Goal: Information Seeking & Learning: Understand process/instructions

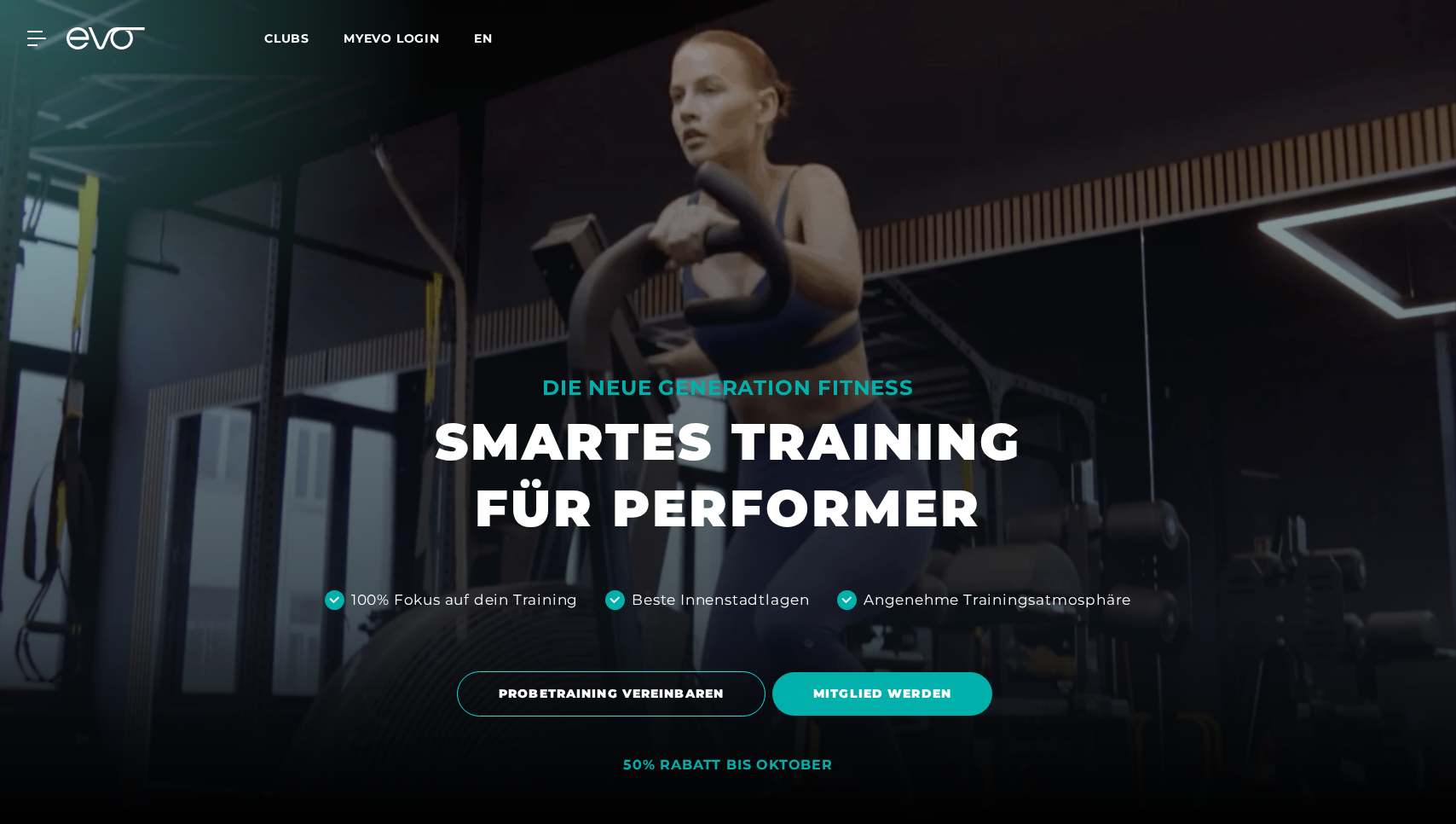
click at [479, 34] on span "en" at bounding box center [483, 38] width 19 height 16
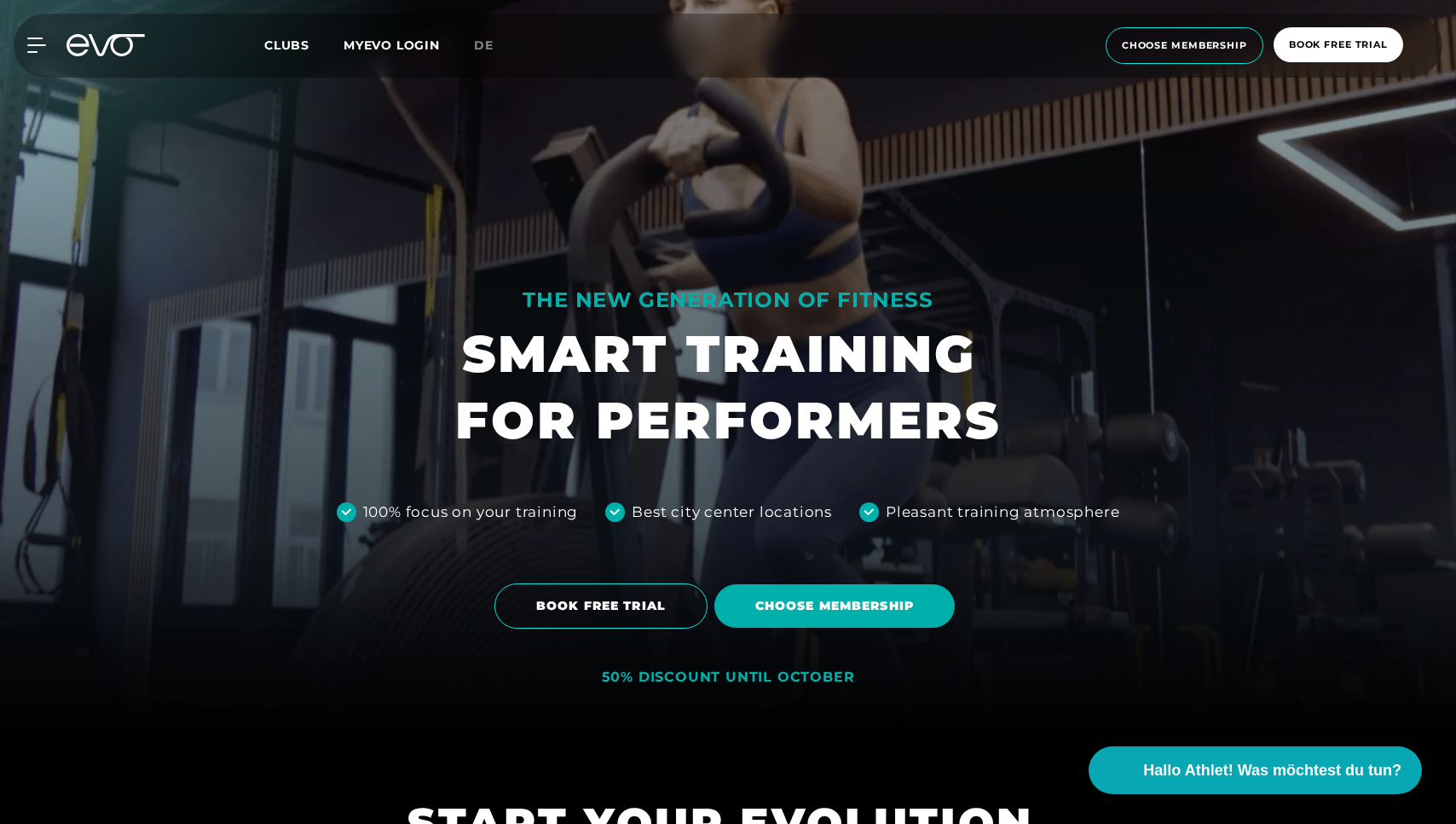
scroll to position [192, 0]
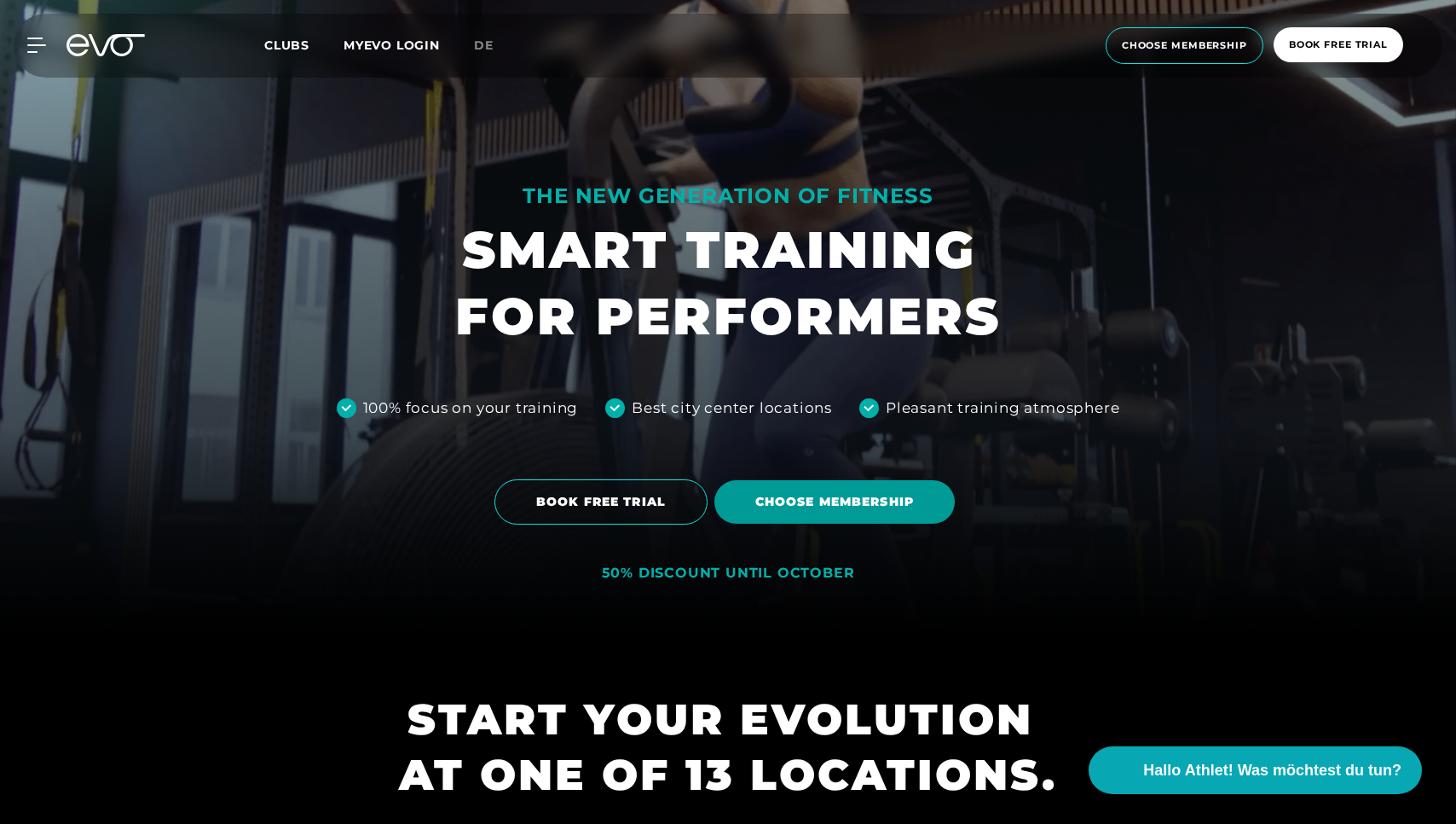
click at [798, 502] on span "Choose membership" at bounding box center [834, 502] width 159 height 18
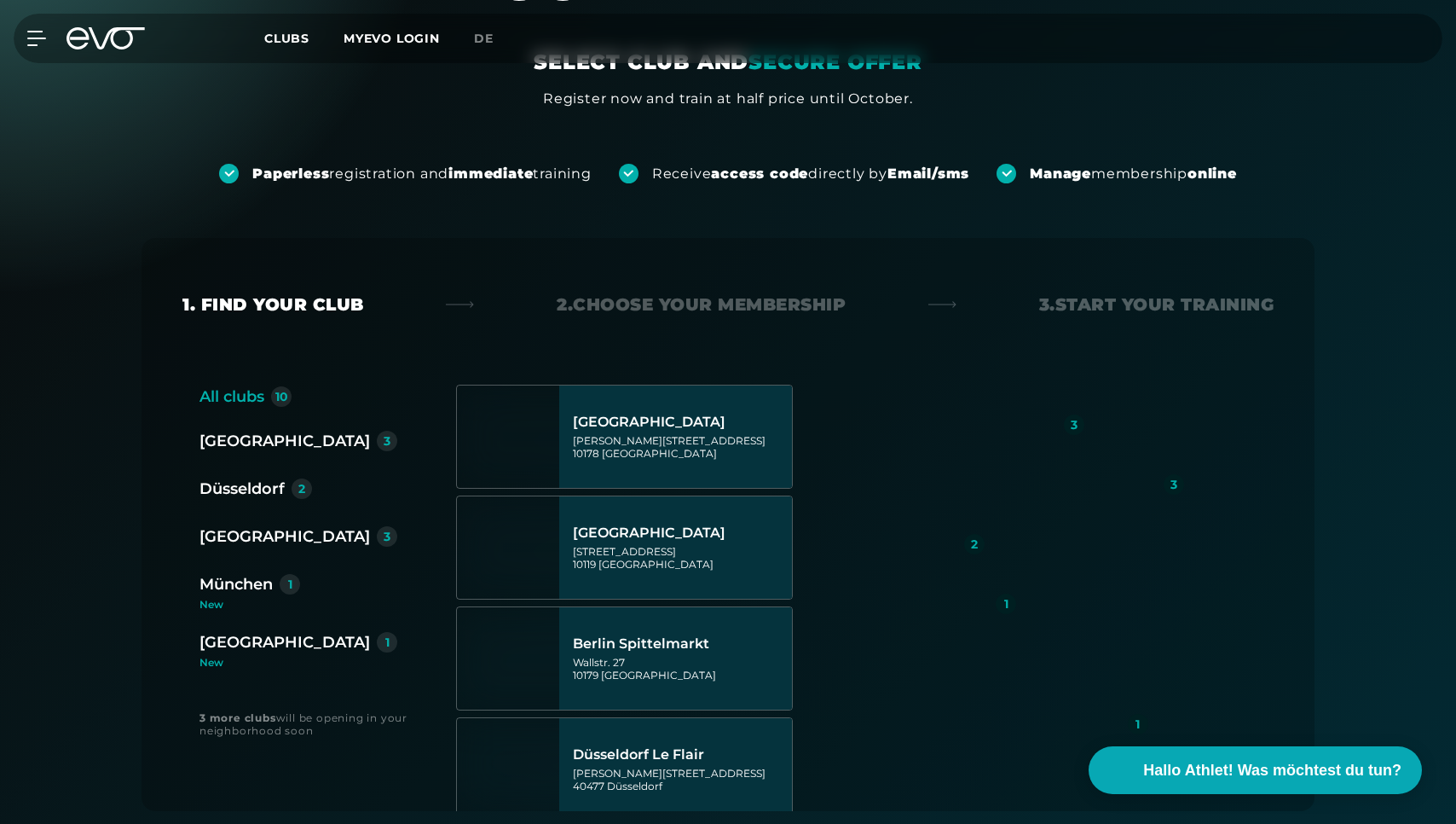
scroll to position [165, 0]
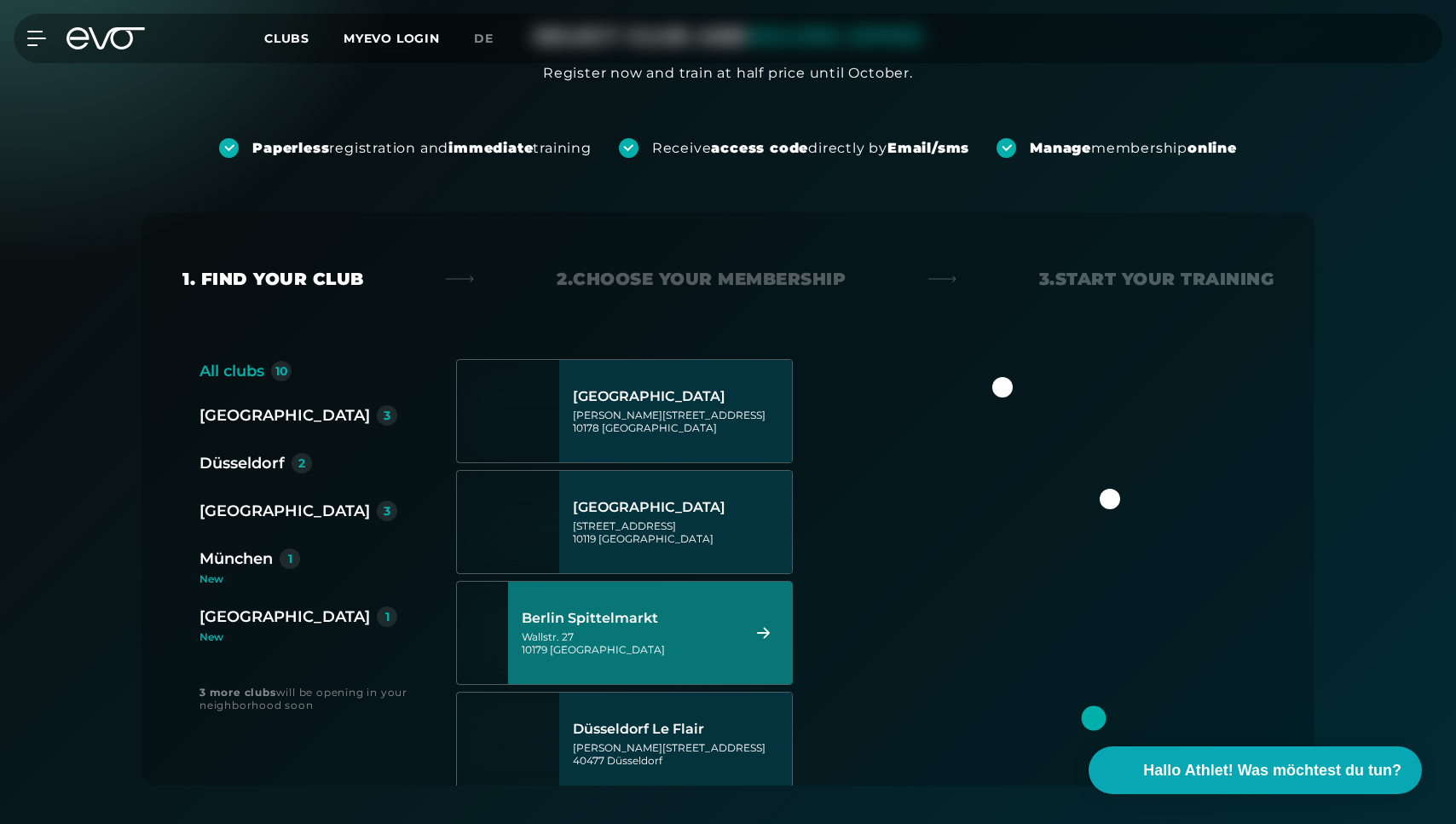
click at [657, 644] on div "Wallstr. 27 10179 Berlin" at bounding box center [628, 643] width 214 height 26
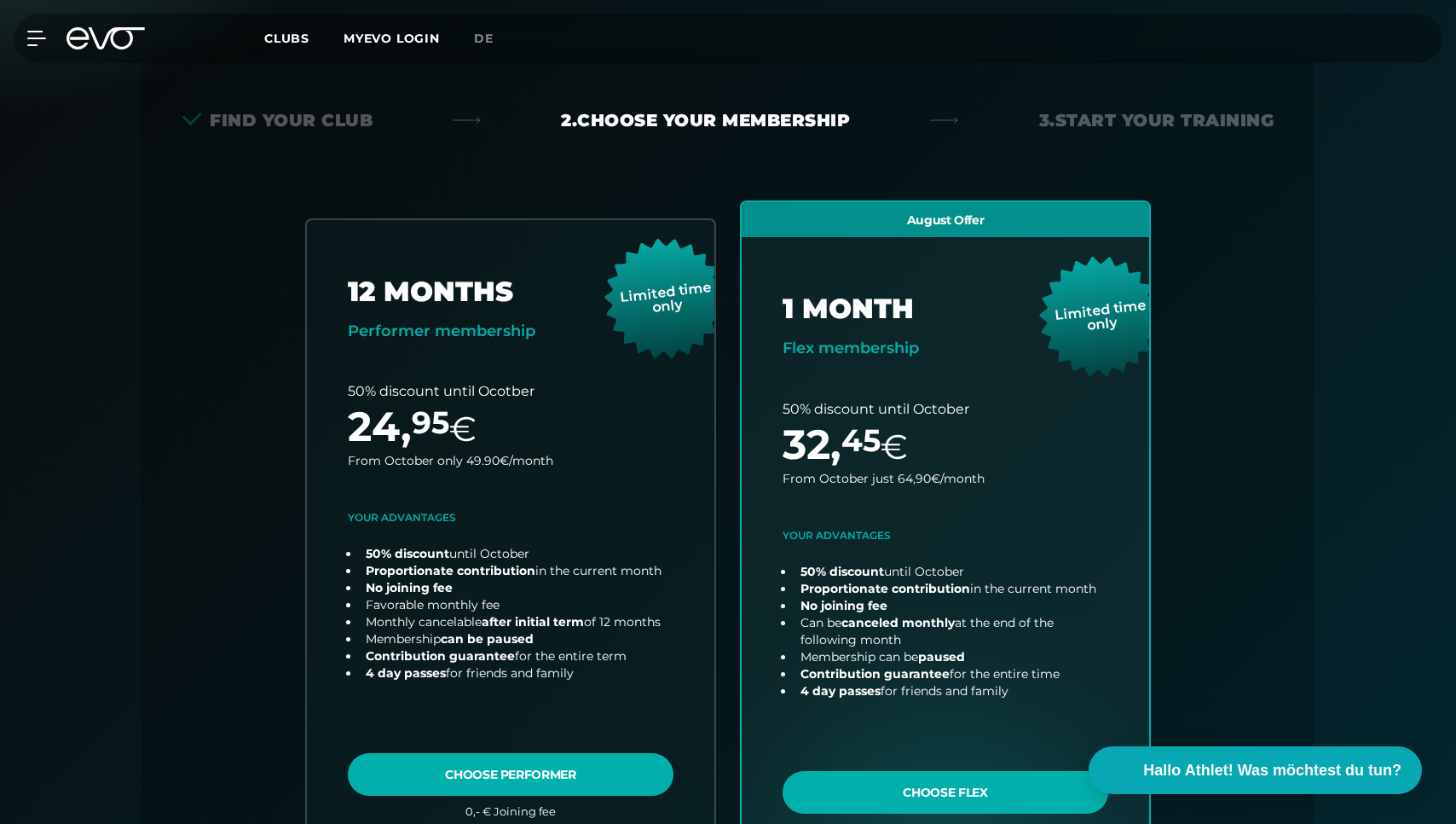
scroll to position [377, 0]
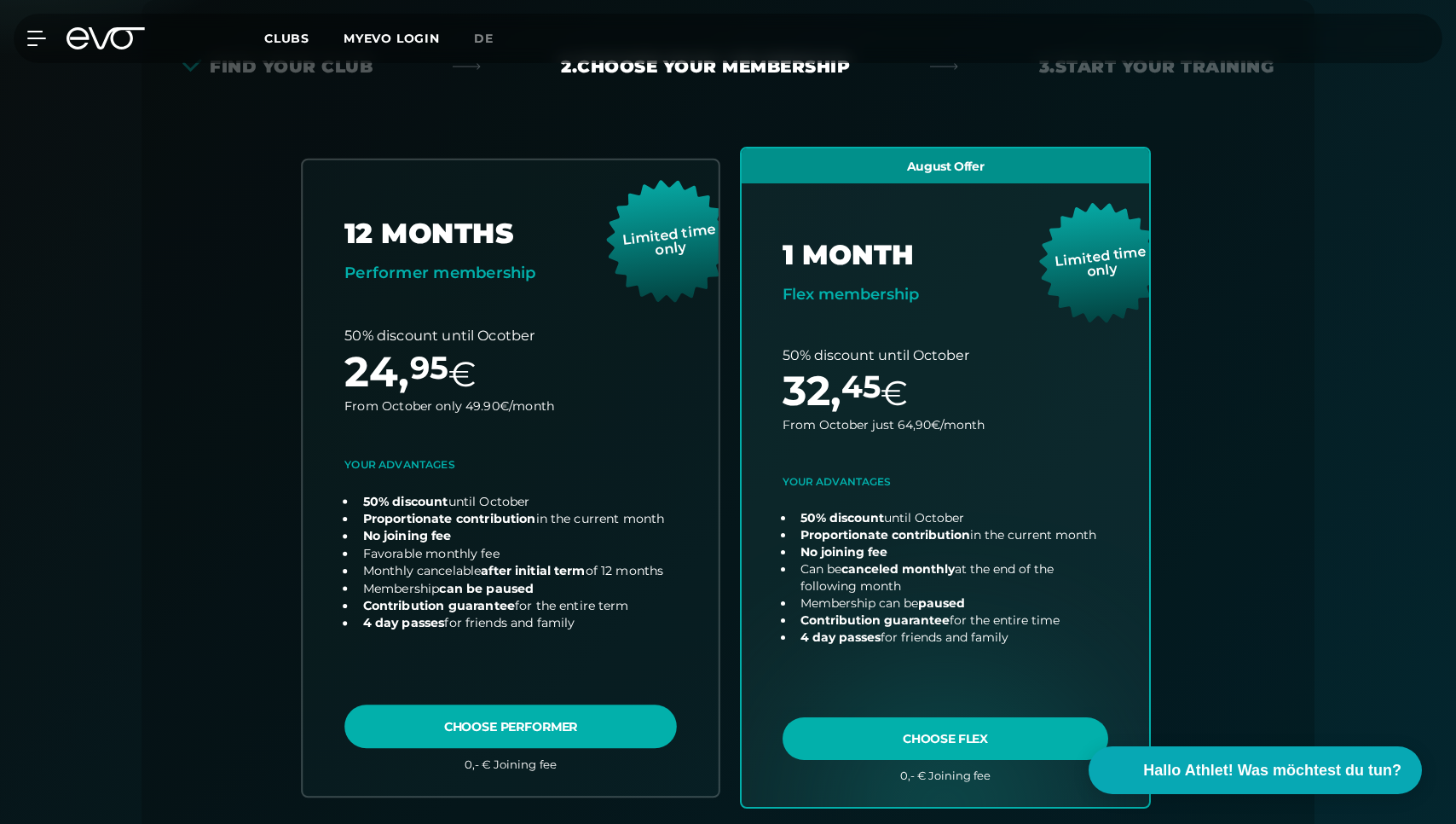
click at [537, 731] on link "choose plan" at bounding box center [511, 477] width 416 height 635
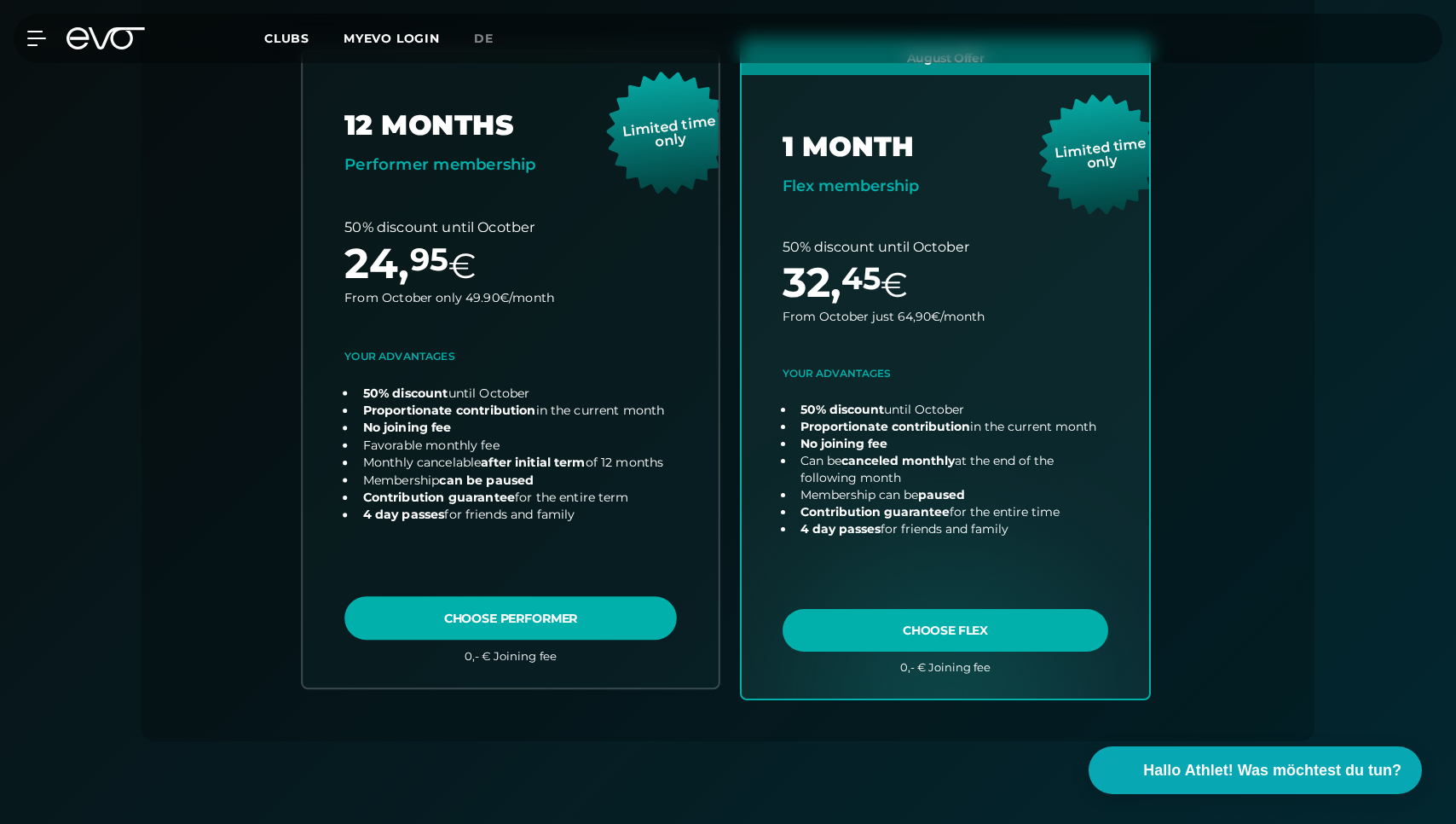
scroll to position [754, 0]
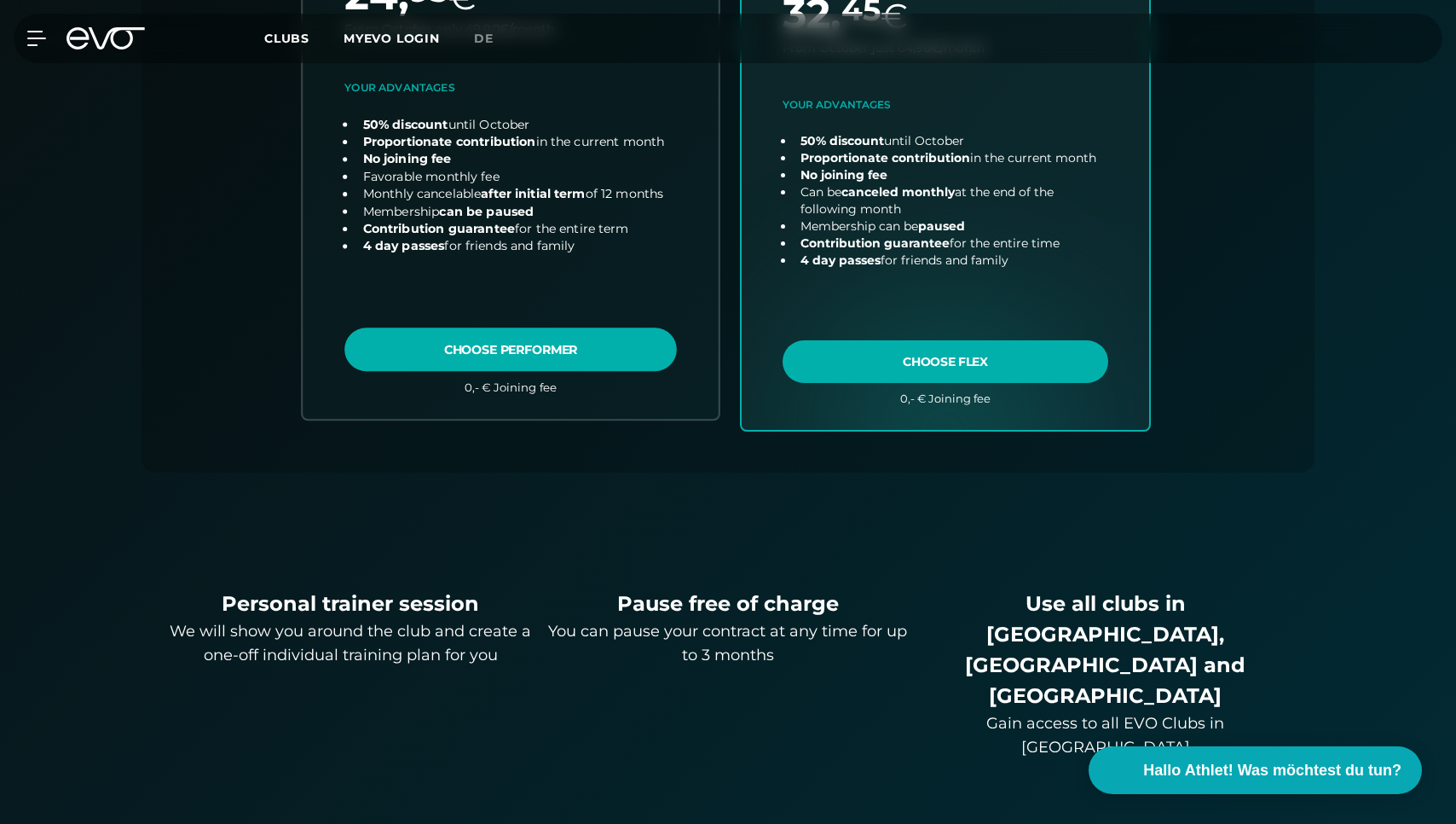
click at [520, 346] on link "choose plan" at bounding box center [511, 100] width 416 height 635
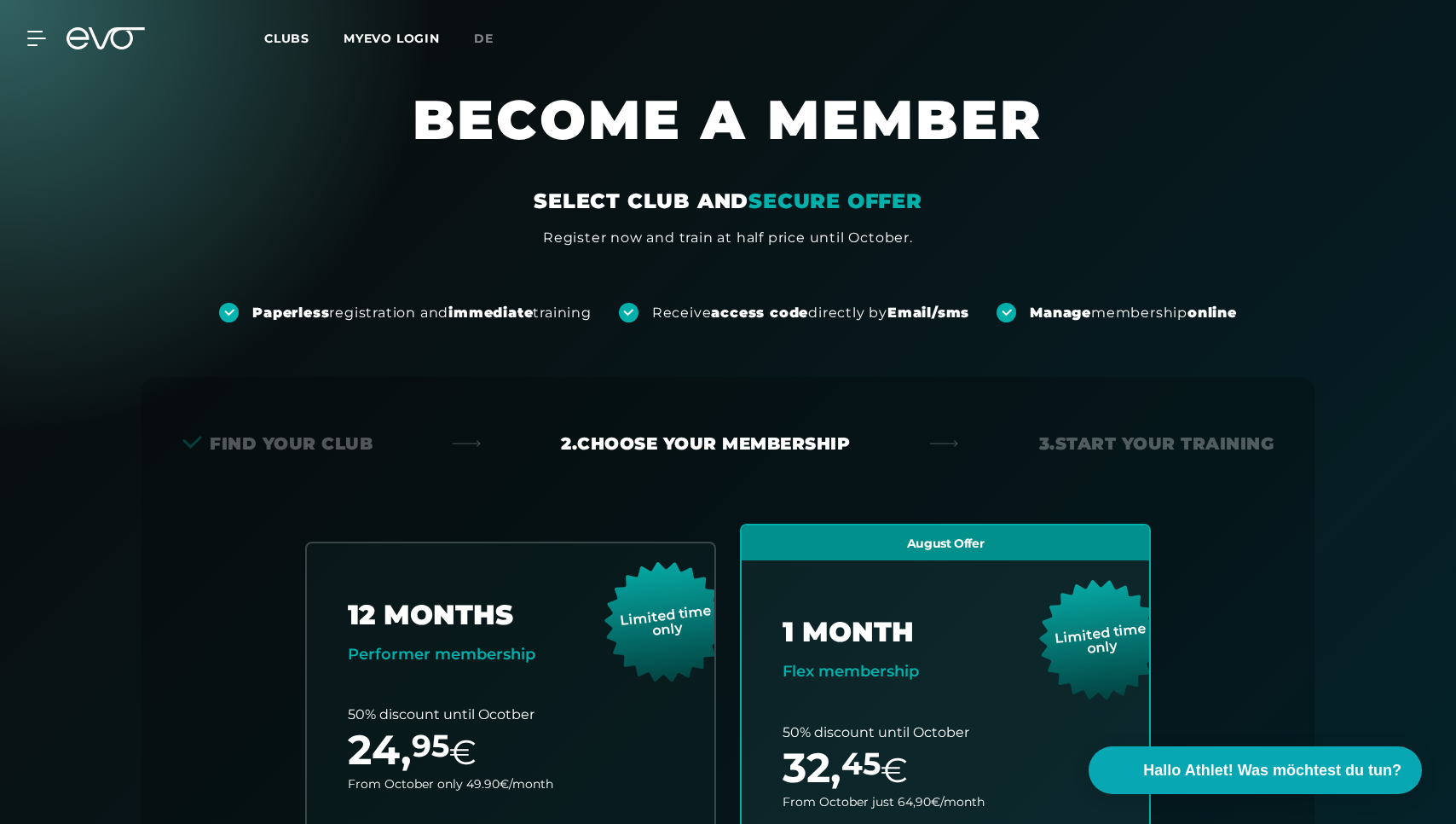
scroll to position [0, 0]
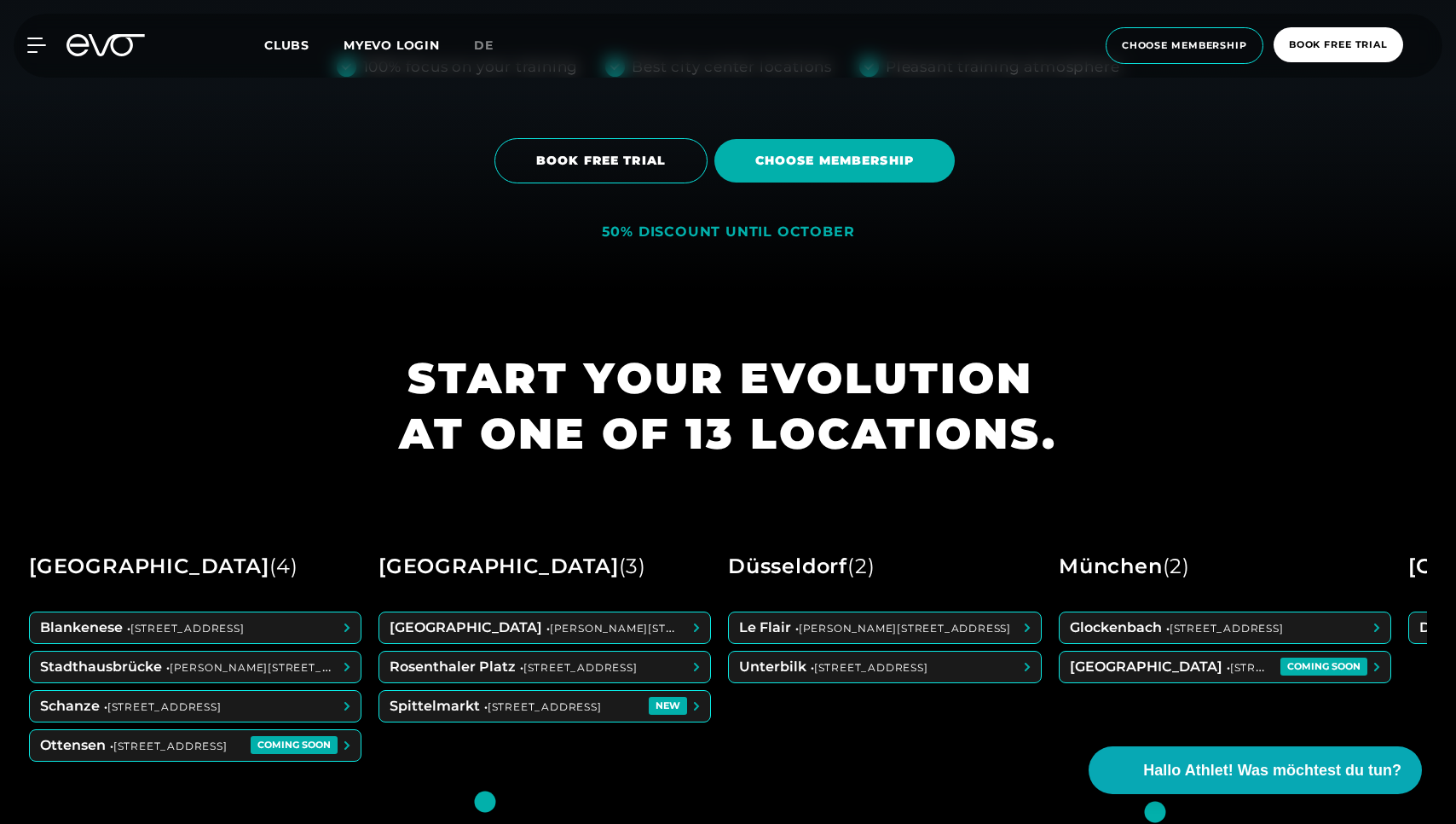
scroll to position [745, 0]
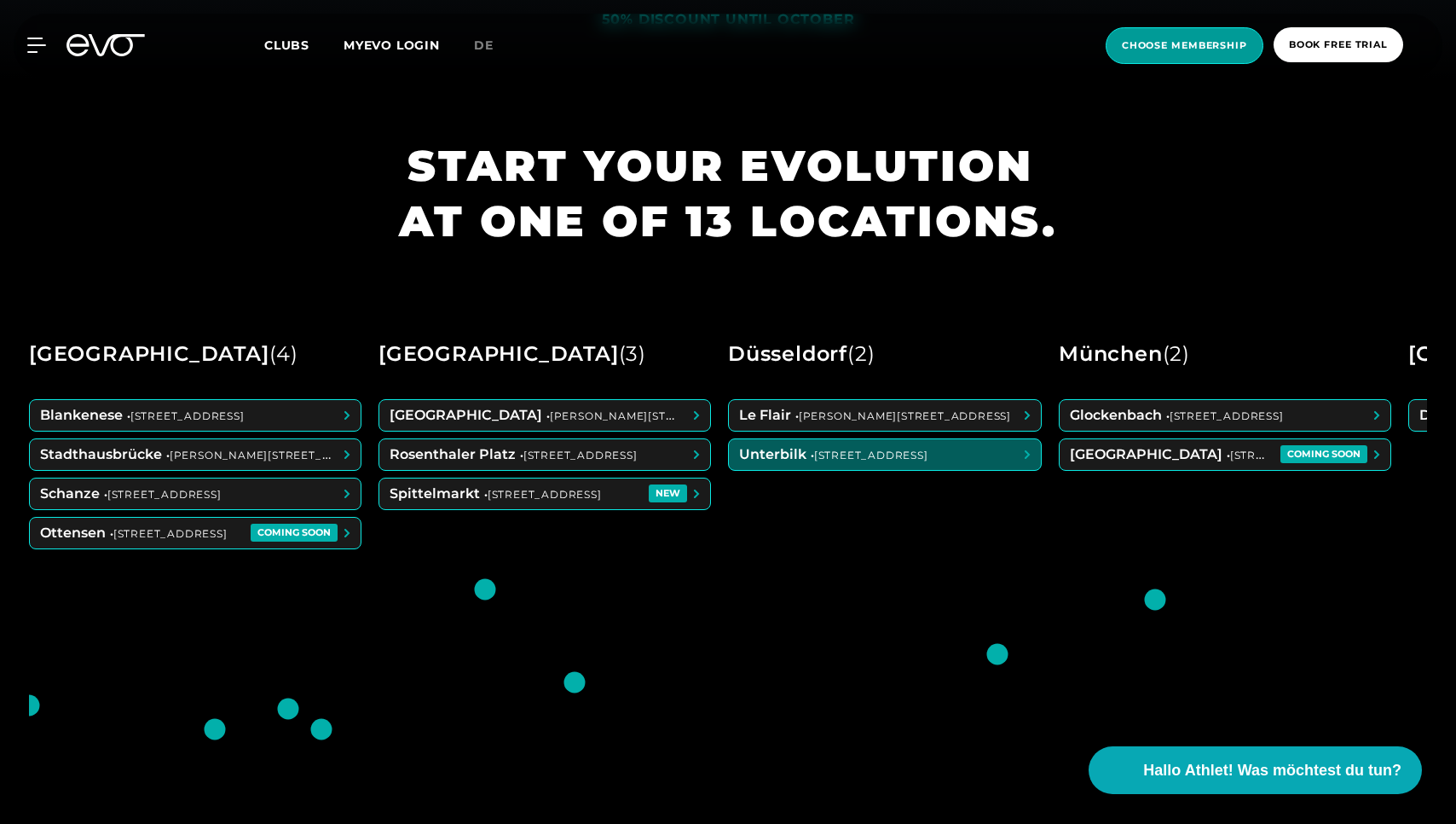
click at [1192, 47] on span "choose membership" at bounding box center [1184, 45] width 125 height 15
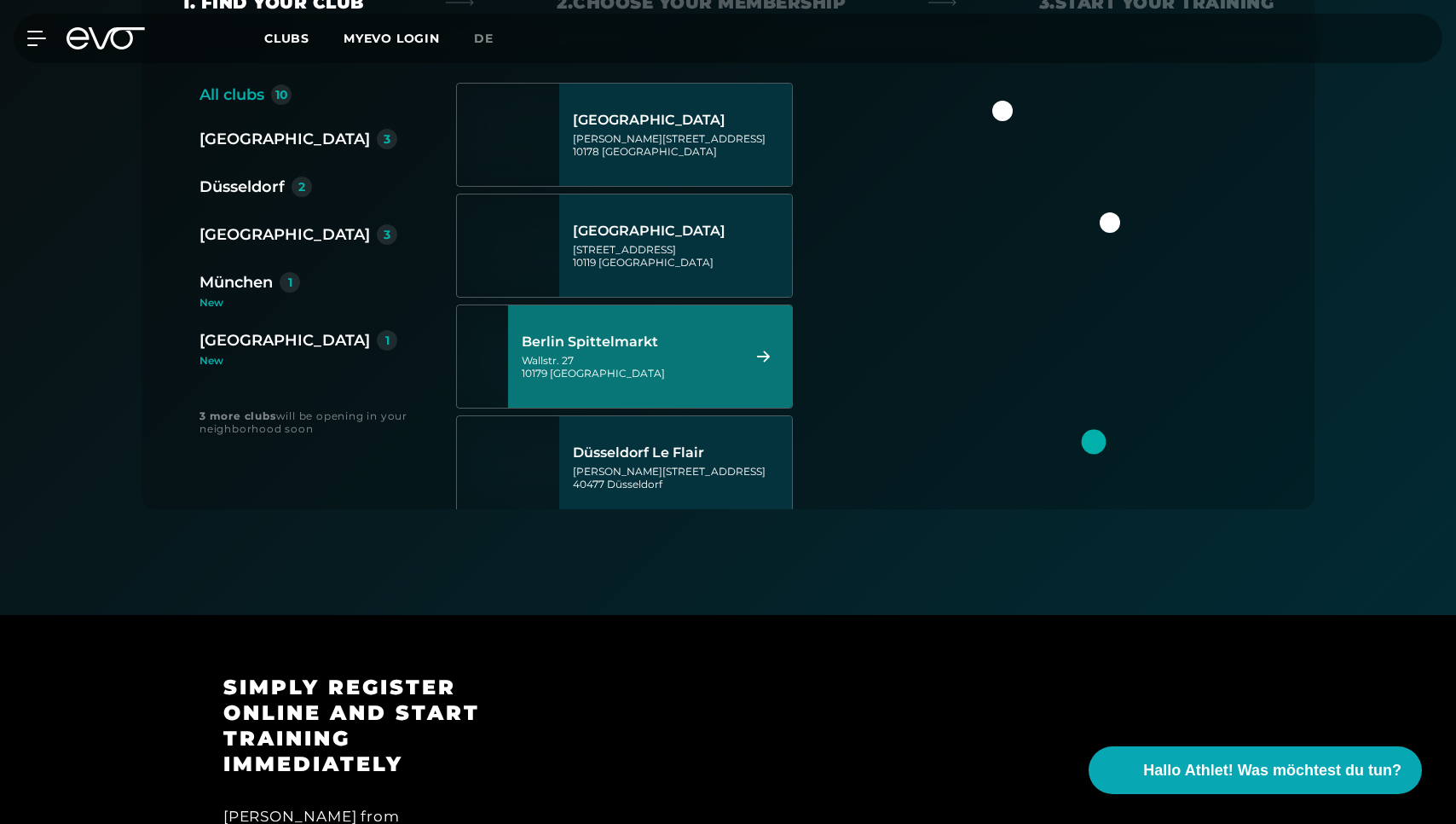
click at [688, 376] on div "Wallstr. 27 10179 Berlin" at bounding box center [628, 367] width 214 height 26
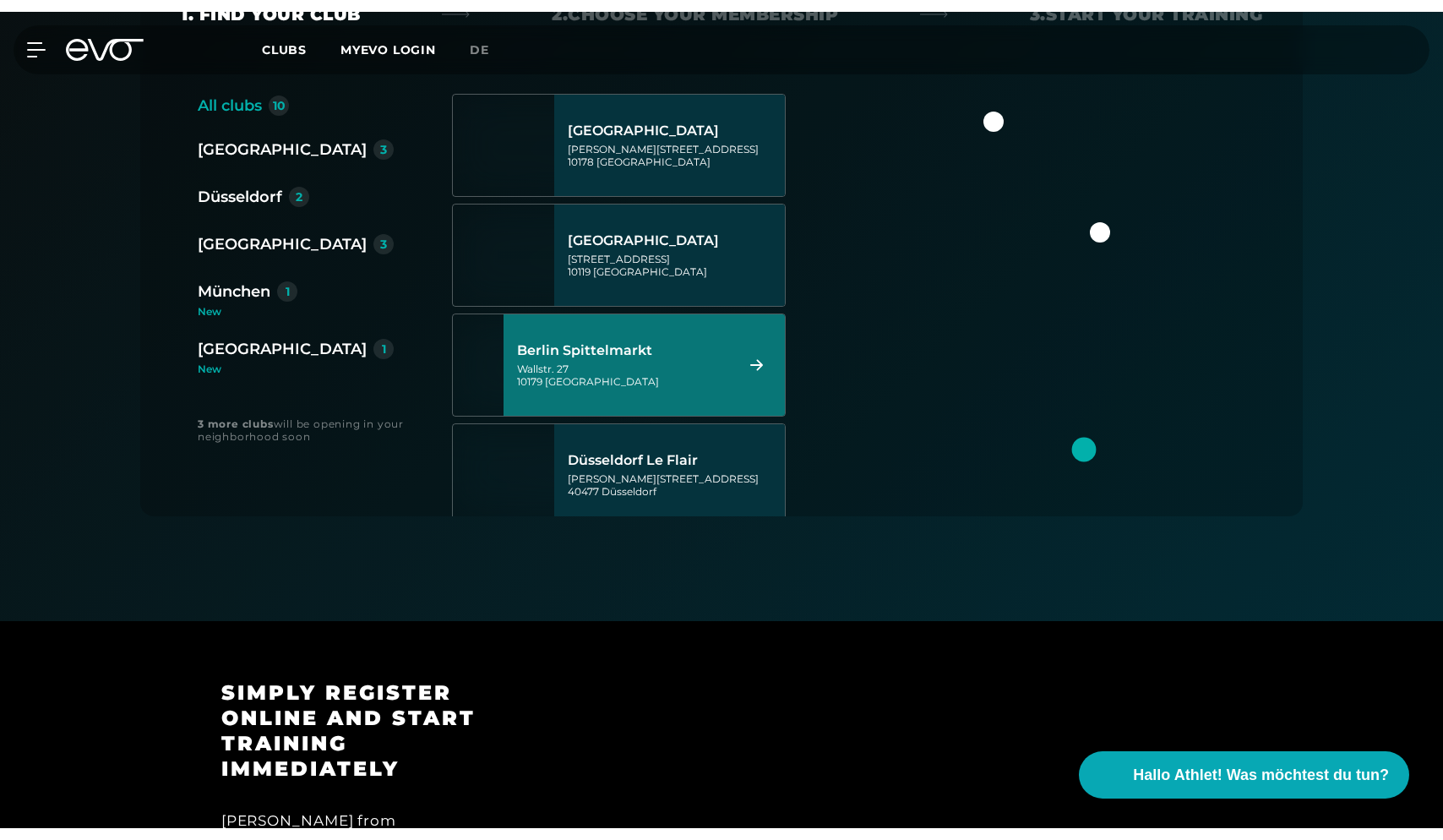
scroll to position [373, 0]
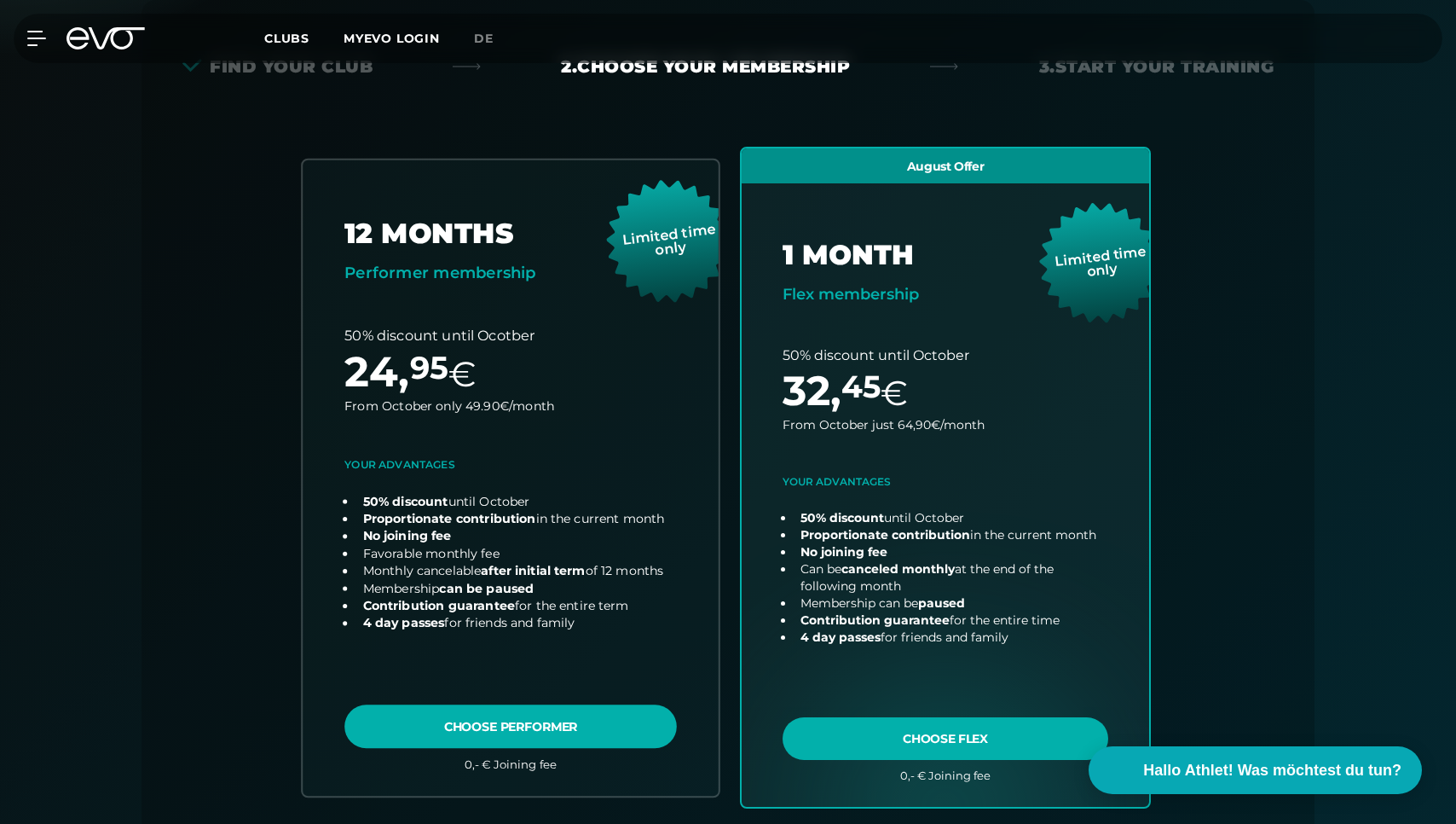
click at [613, 462] on link "choose plan" at bounding box center [511, 477] width 416 height 635
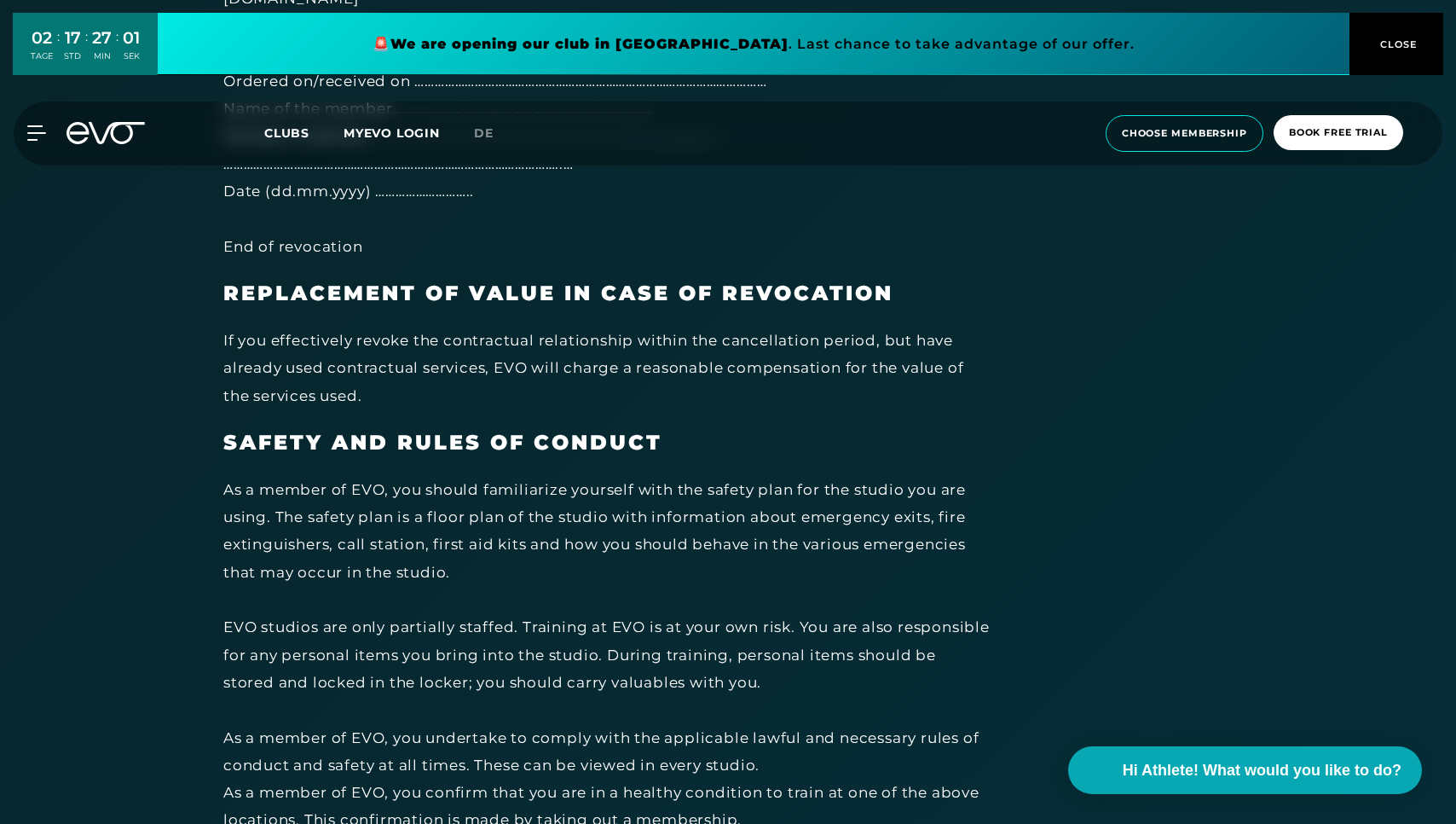
scroll to position [6794, 0]
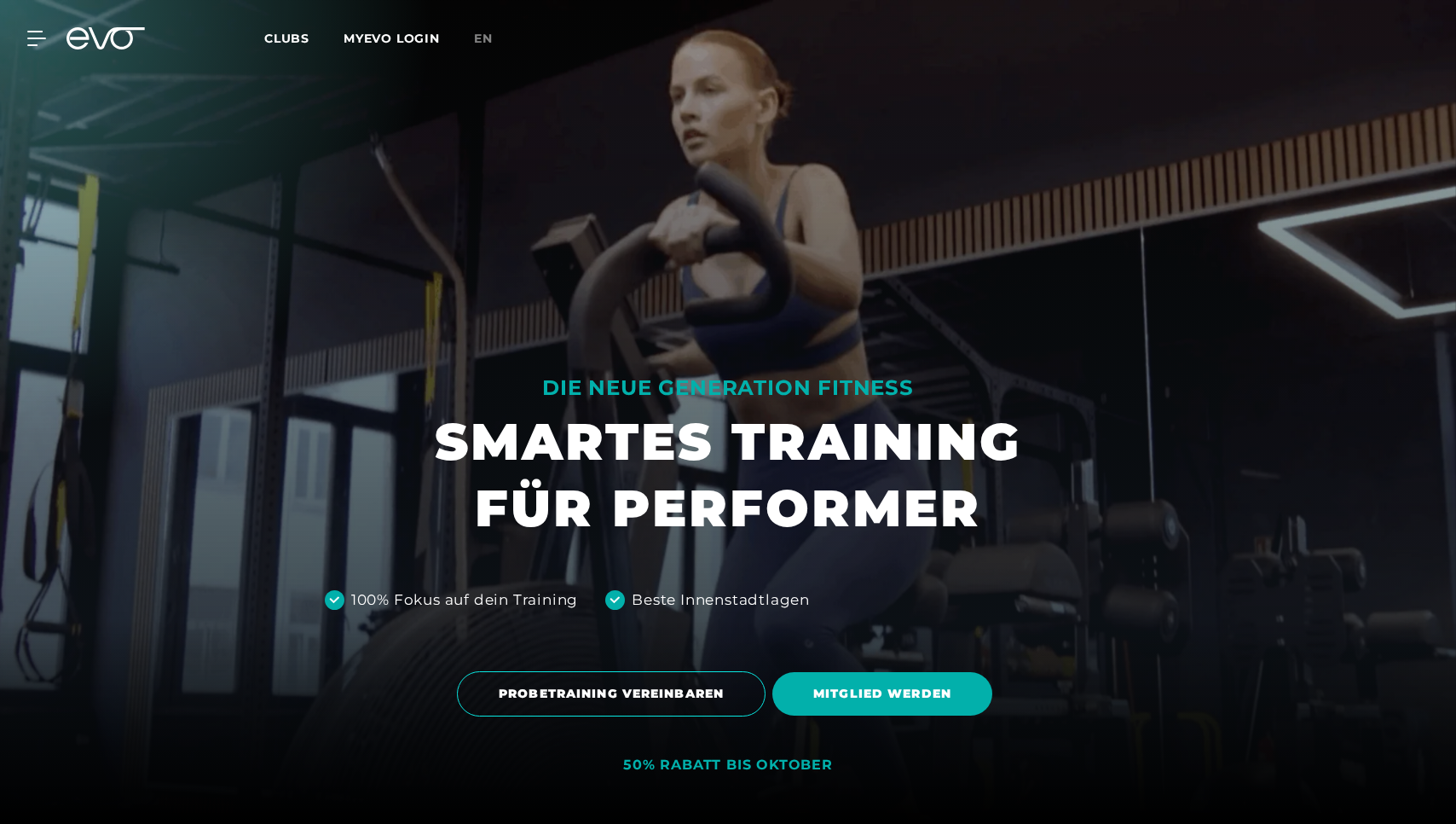
click at [386, 44] on link "MYEVO LOGIN" at bounding box center [392, 38] width 97 height 16
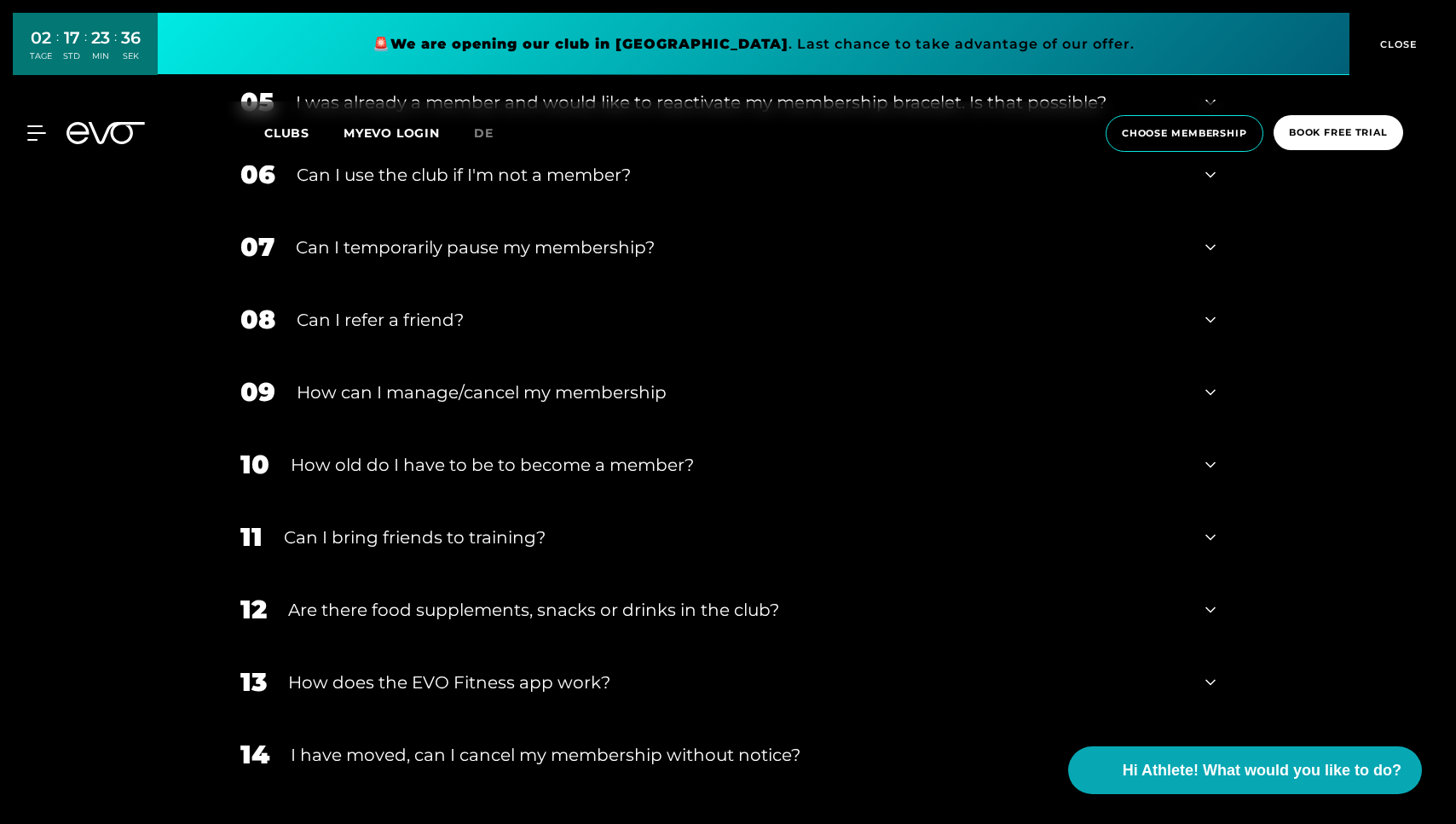
scroll to position [1218, 0]
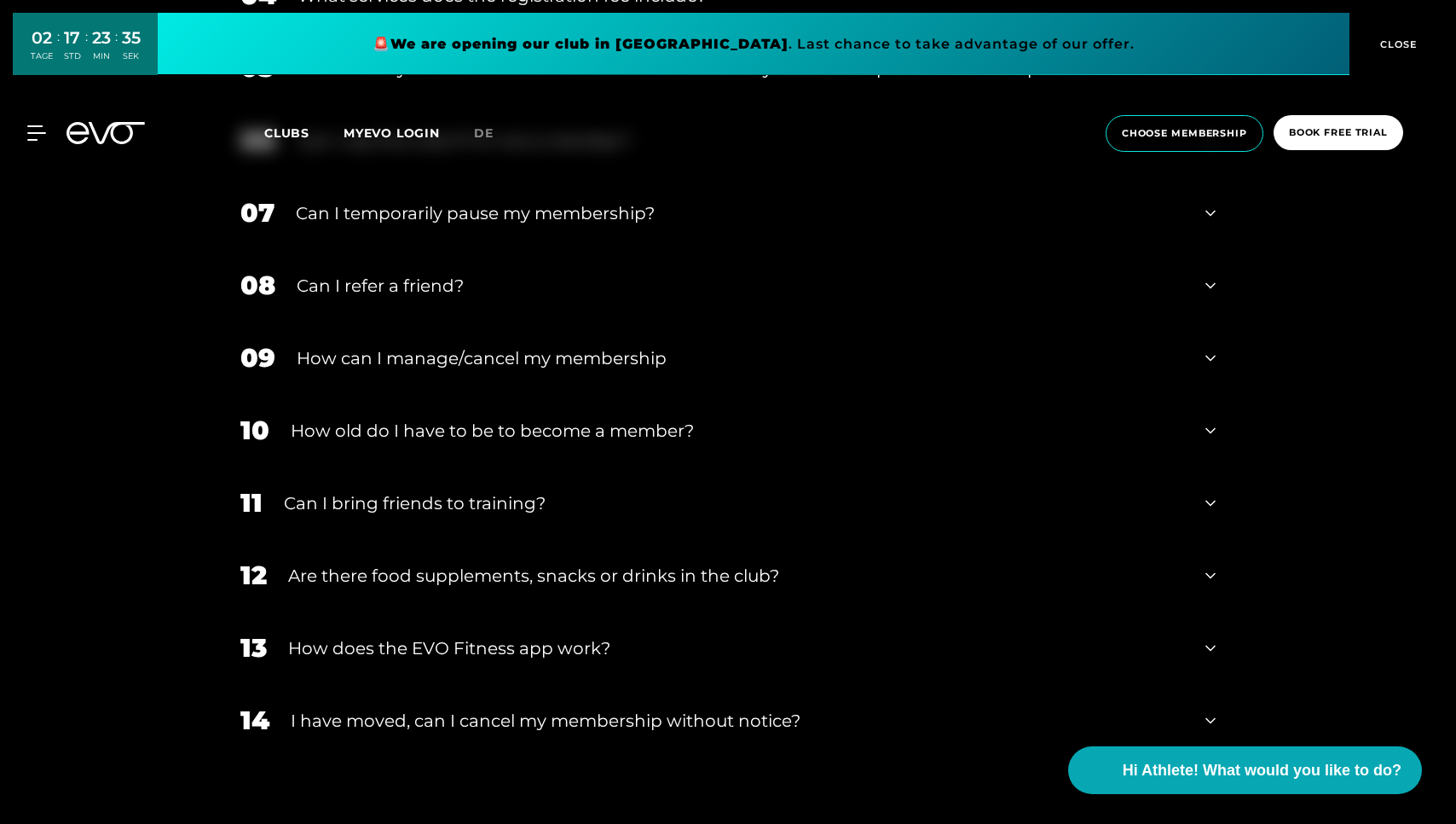
click at [483, 365] on div "How can I manage/cancel my membership" at bounding box center [740, 358] width 887 height 26
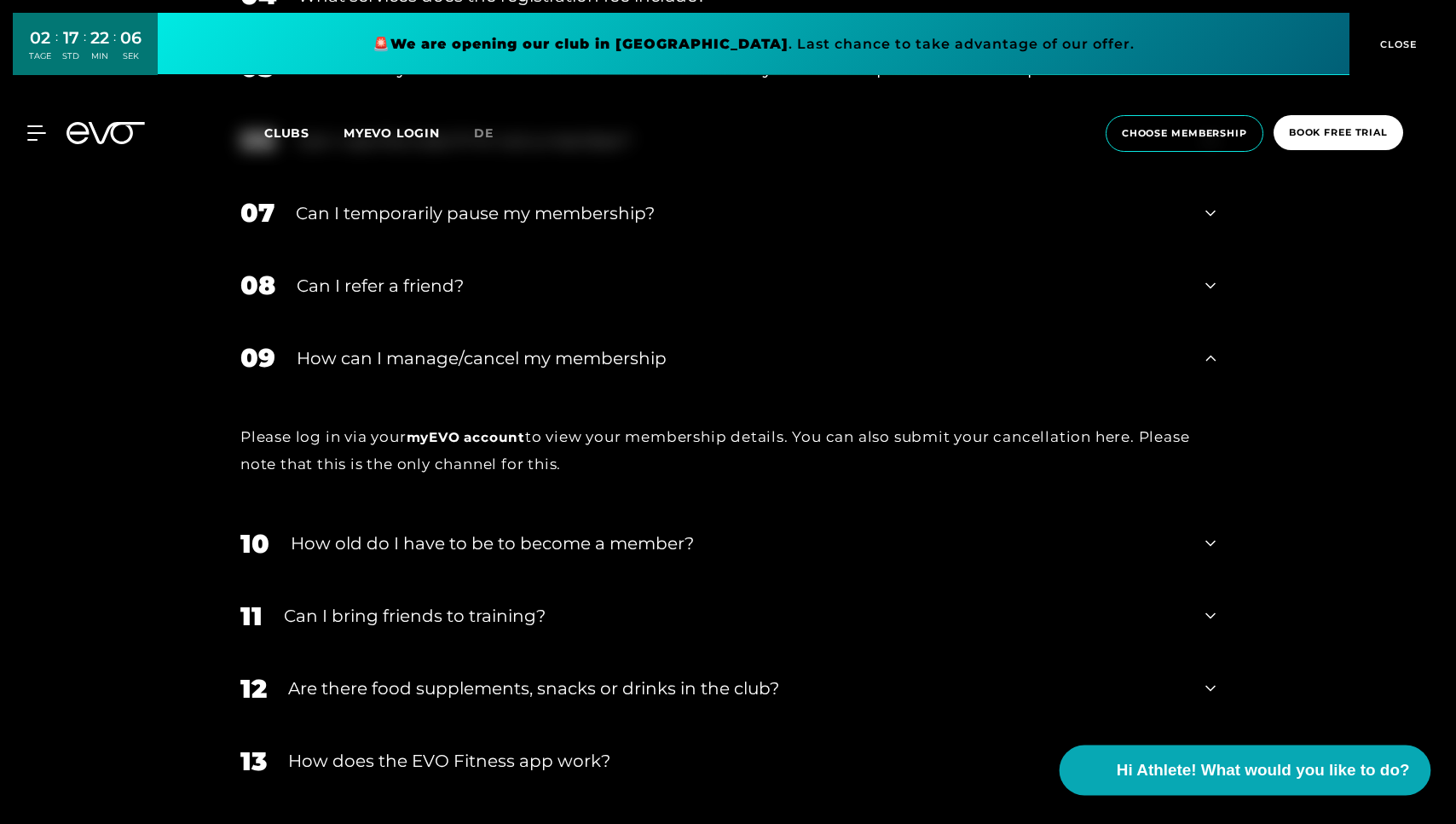
click at [1121, 792] on button "Hi Athlete! What would you like to do?" at bounding box center [1244, 770] width 372 height 50
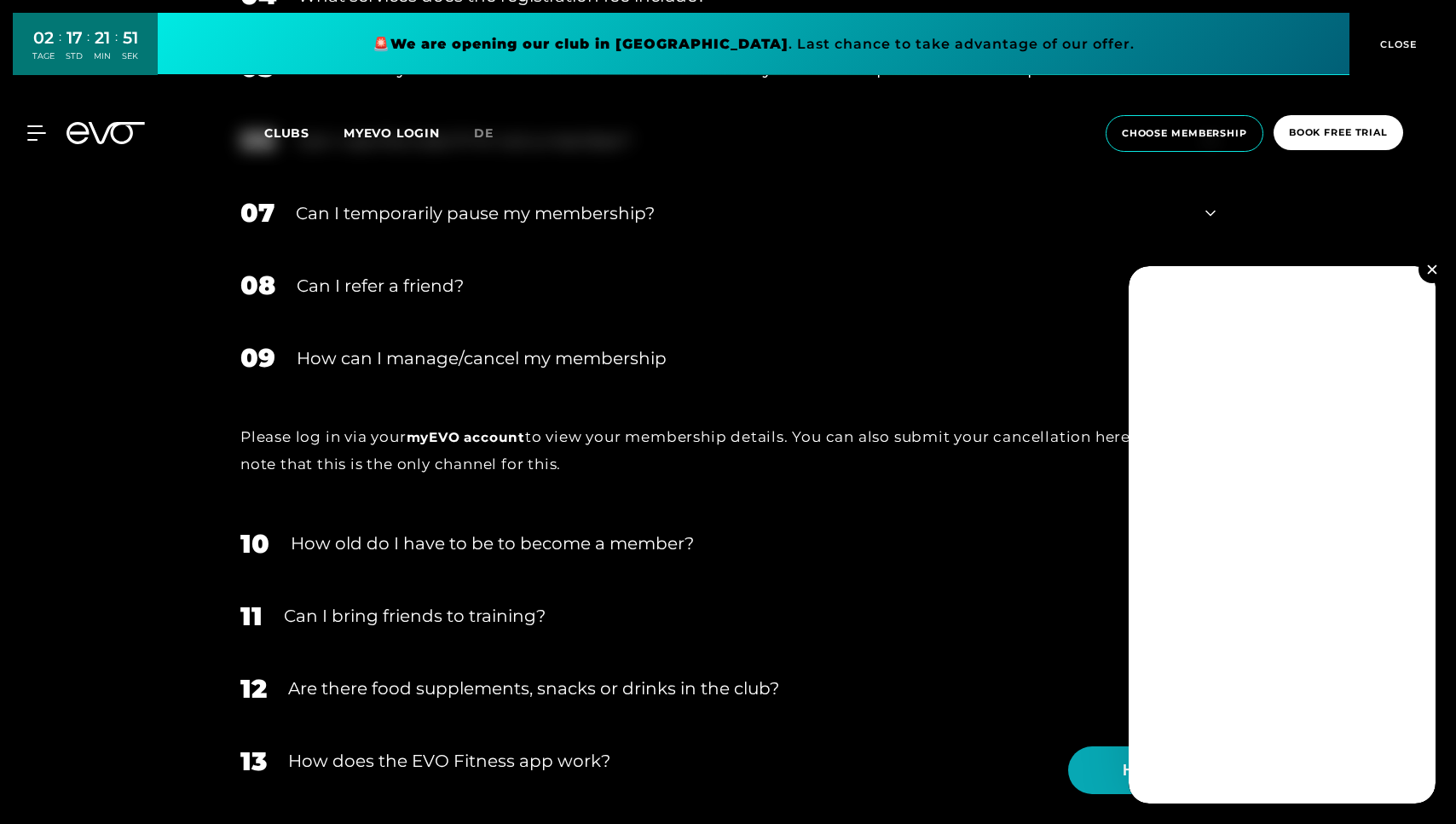
click at [1435, 268] on img at bounding box center [1432, 269] width 10 height 10
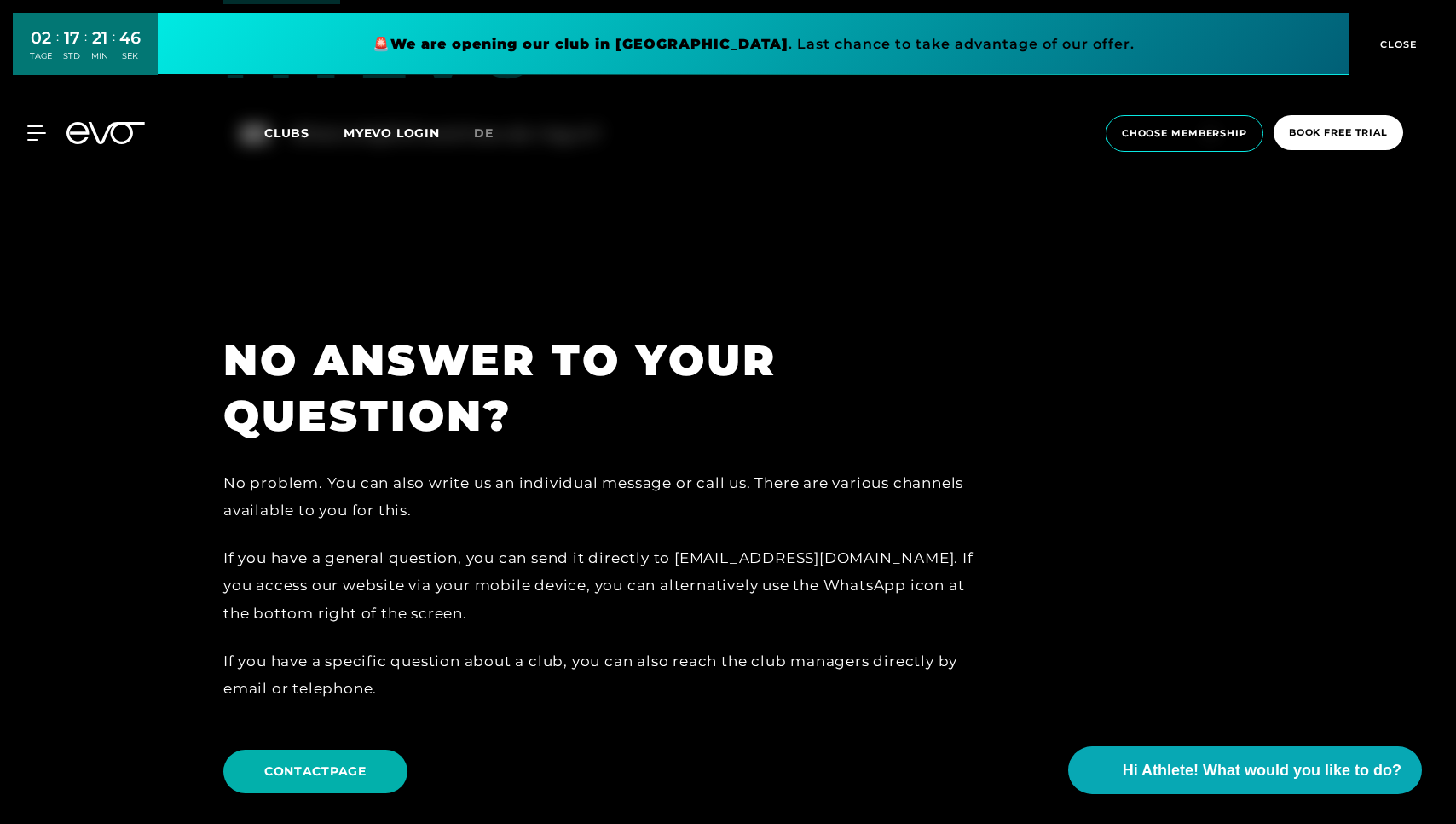
scroll to position [3355, 0]
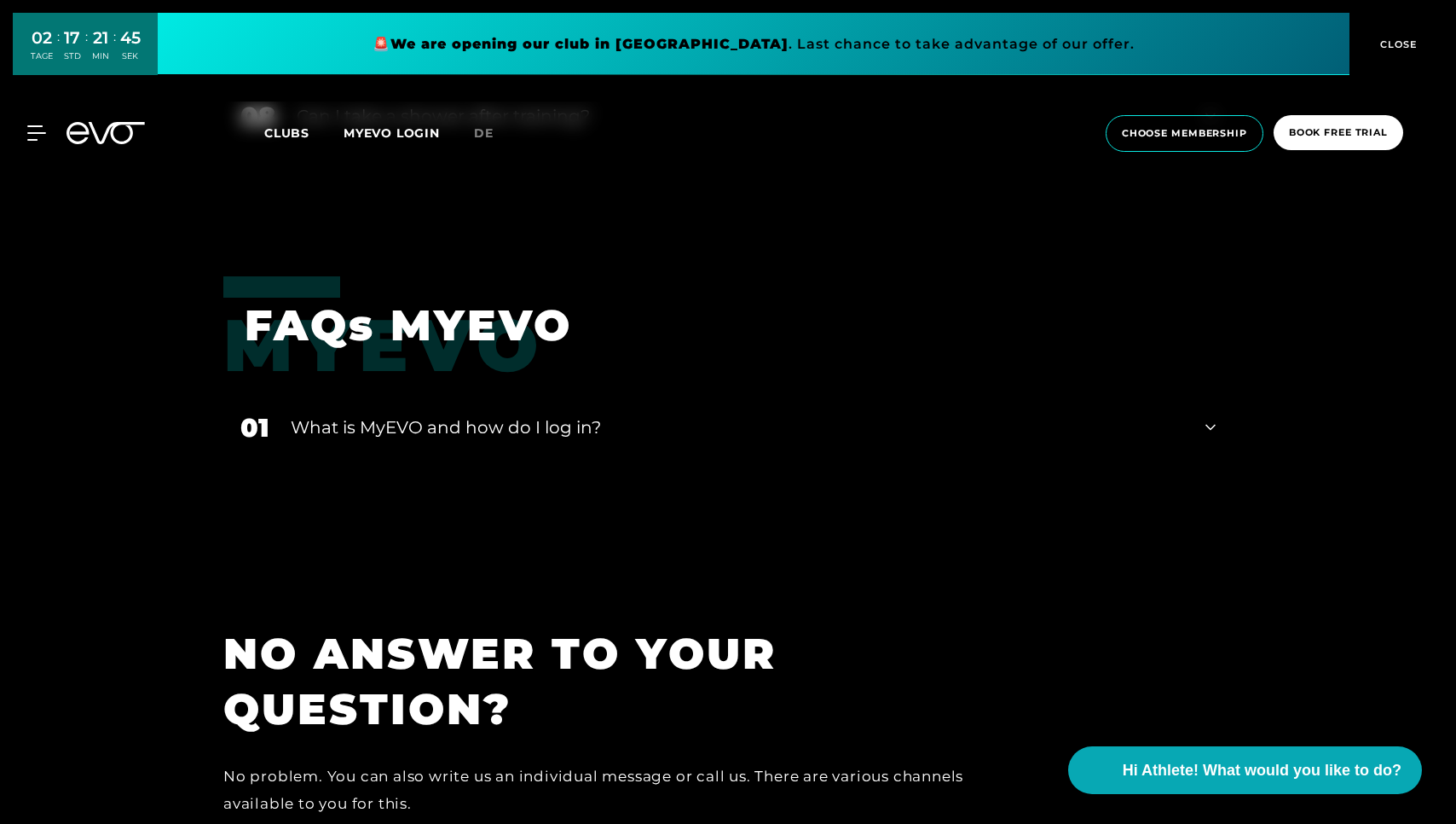
click at [704, 425] on div "What is MyEVO and how do I log in?" at bounding box center [737, 427] width 893 height 26
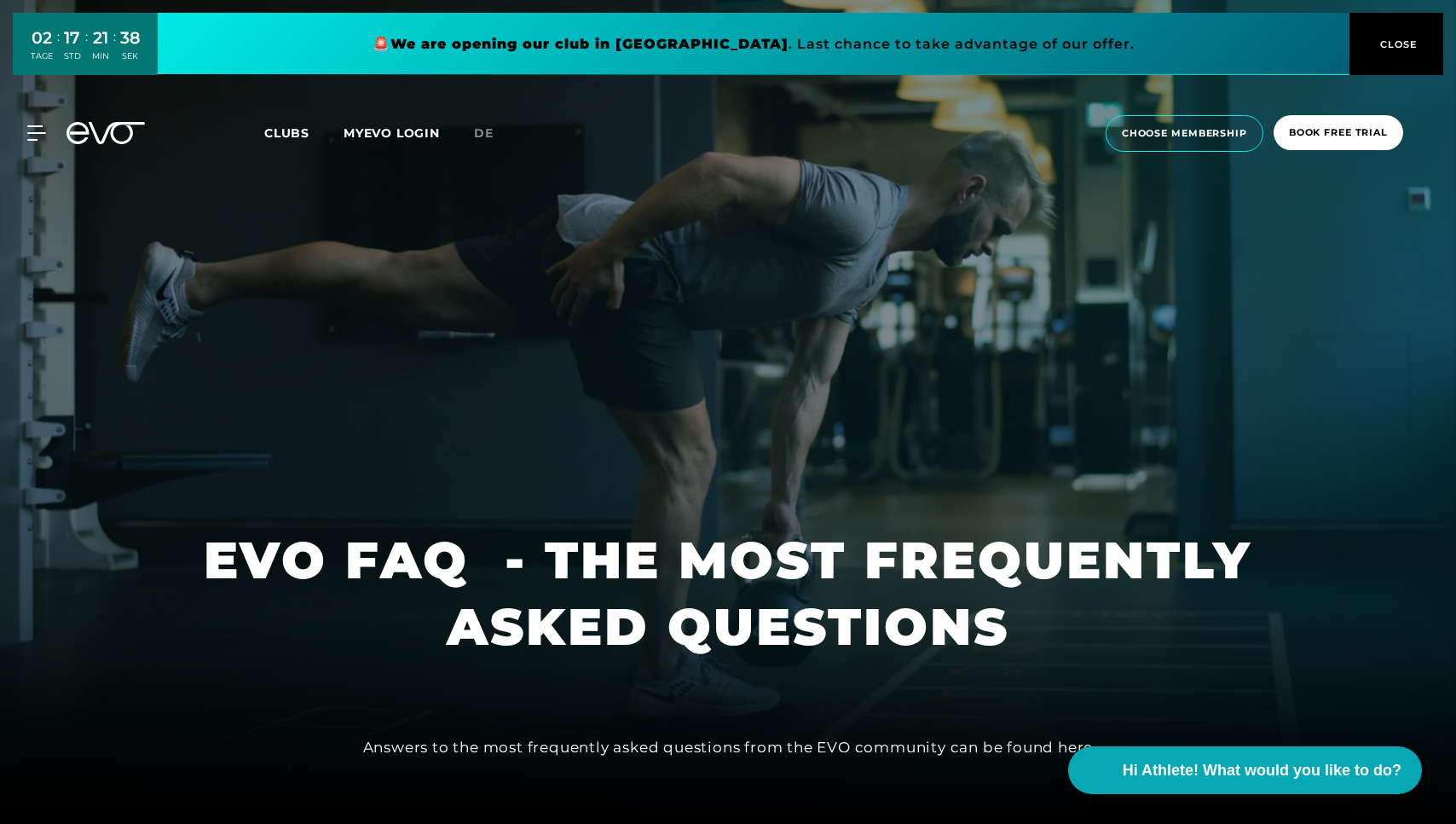
scroll to position [0, 0]
click at [1374, 59] on button "CLOSE" at bounding box center [1396, 43] width 94 height 62
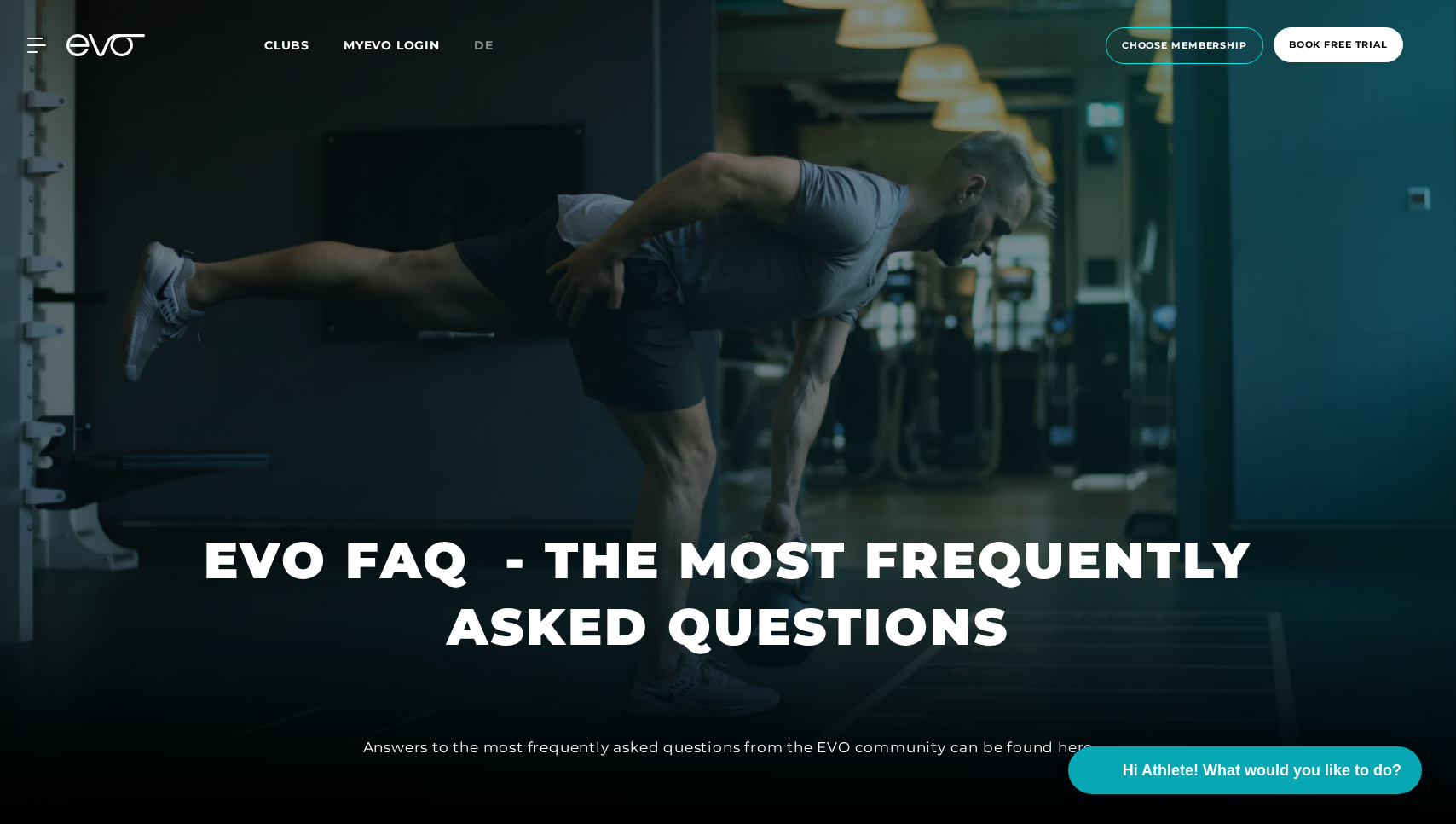
click at [387, 36] on div "Clubs MYEVO LOGIN" at bounding box center [369, 45] width 210 height 20
click at [387, 45] on link "MYEVO LOGIN" at bounding box center [392, 45] width 97 height 16
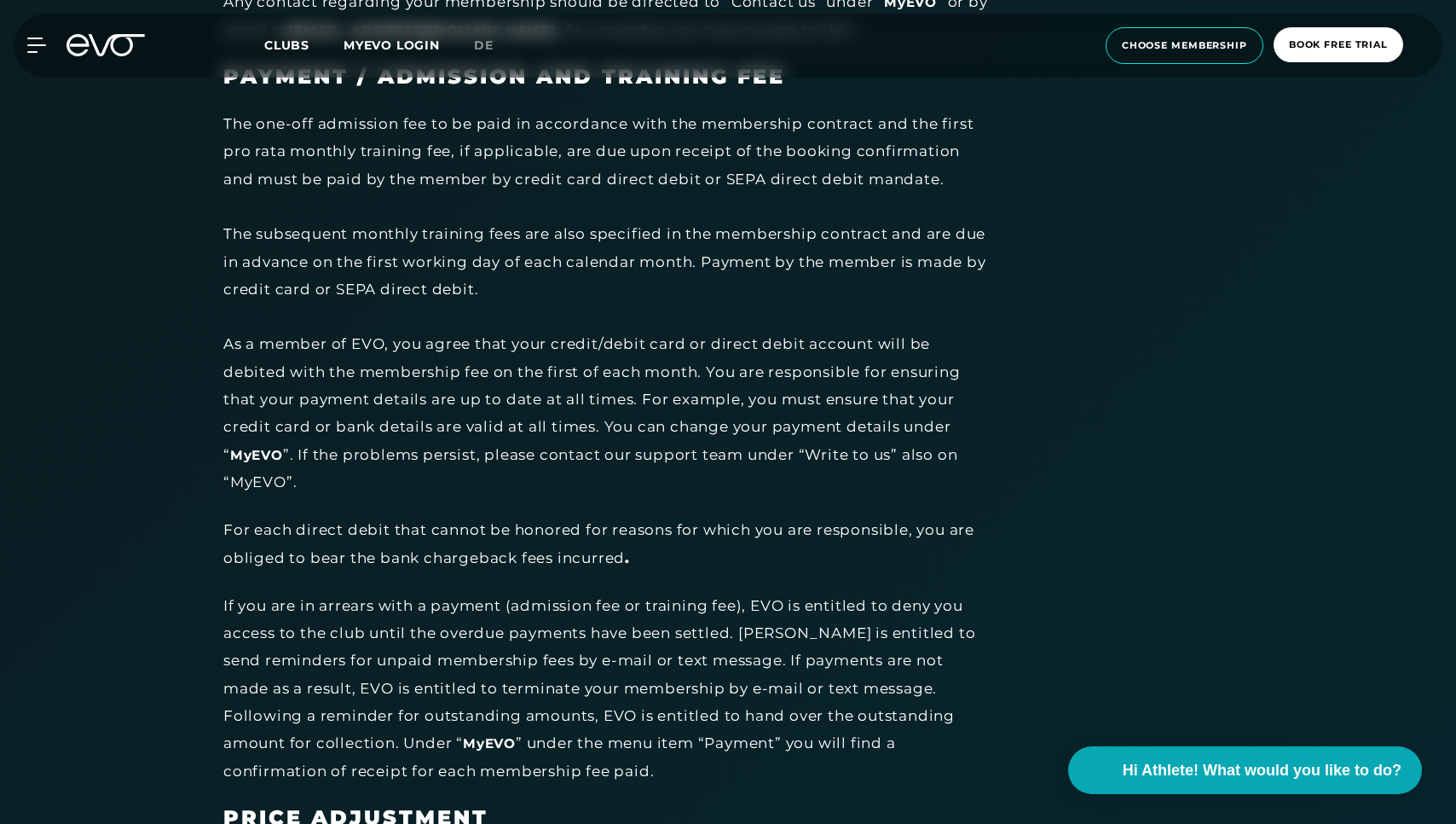
scroll to position [4878, 0]
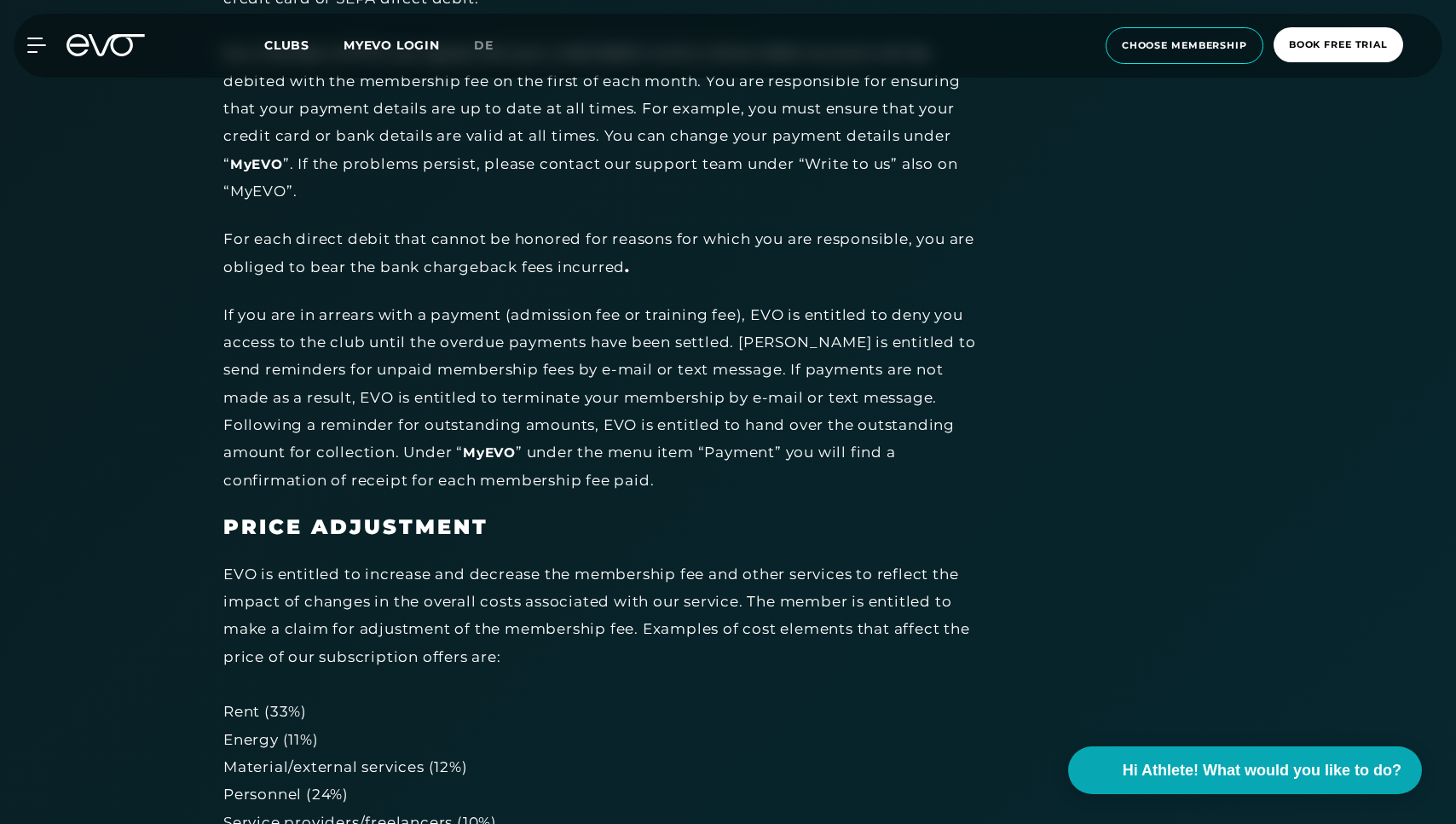
click at [492, 301] on div "If you are in arrears with a payment (admission fee or training fee), EVO is en…" at bounding box center [607, 396] width 767 height 192
